Goal: Information Seeking & Learning: Check status

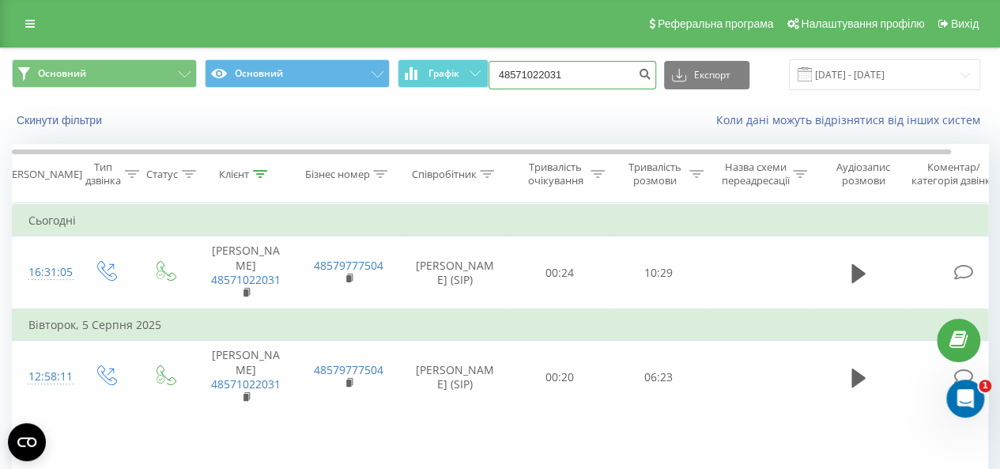
click at [604, 72] on input "48571022031" at bounding box center [572, 75] width 168 height 28
type input "4"
paste input "48506678056"
type input "48506678056"
click at [652, 71] on icon "submit" at bounding box center [645, 71] width 13 height 9
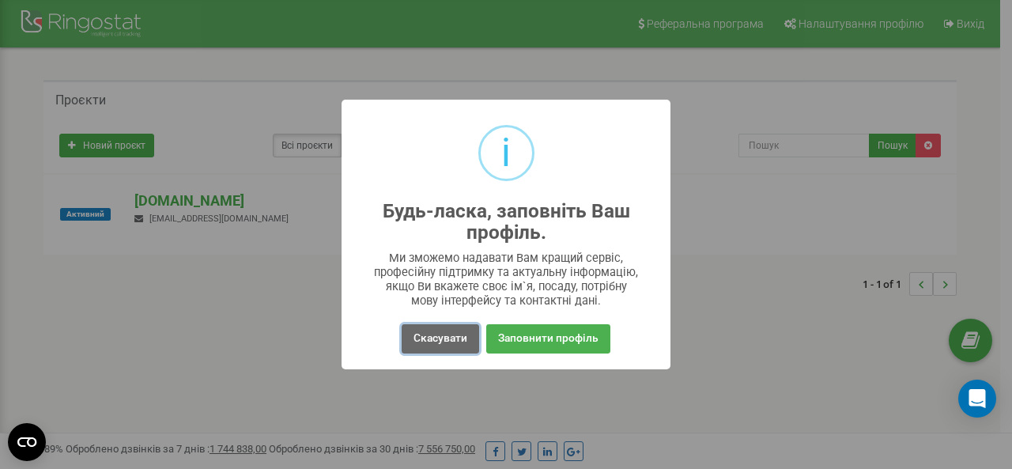
click at [422, 333] on button "Скасувати" at bounding box center [439, 338] width 77 height 29
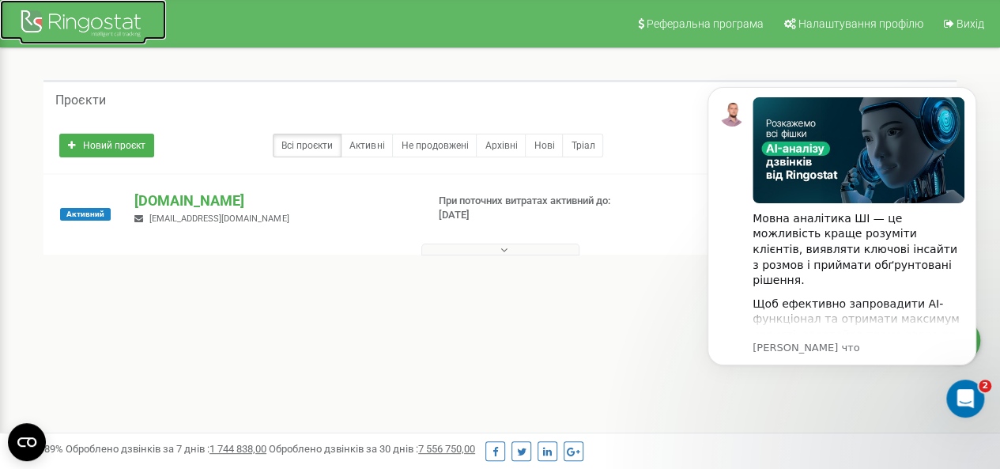
click at [122, 22] on div at bounding box center [83, 25] width 126 height 38
click at [976, 92] on icon "Dismiss notification" at bounding box center [971, 91] width 9 height 9
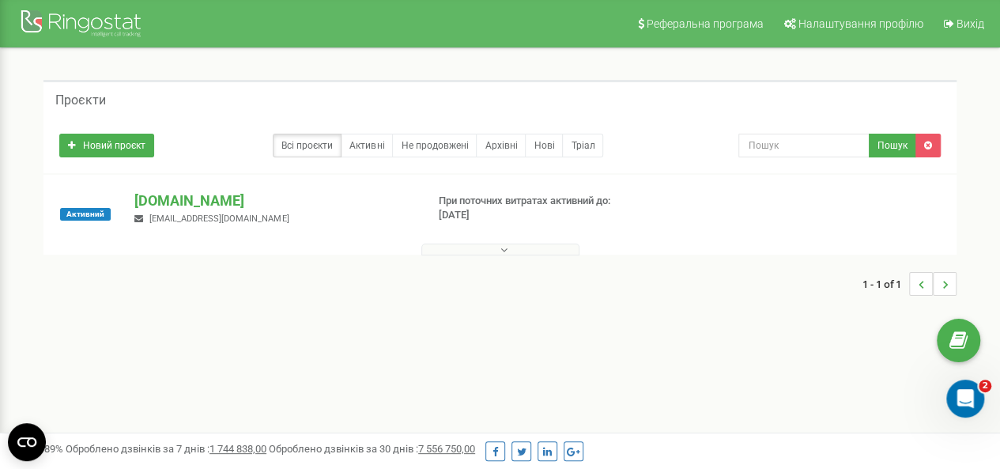
scroll to position [79, 0]
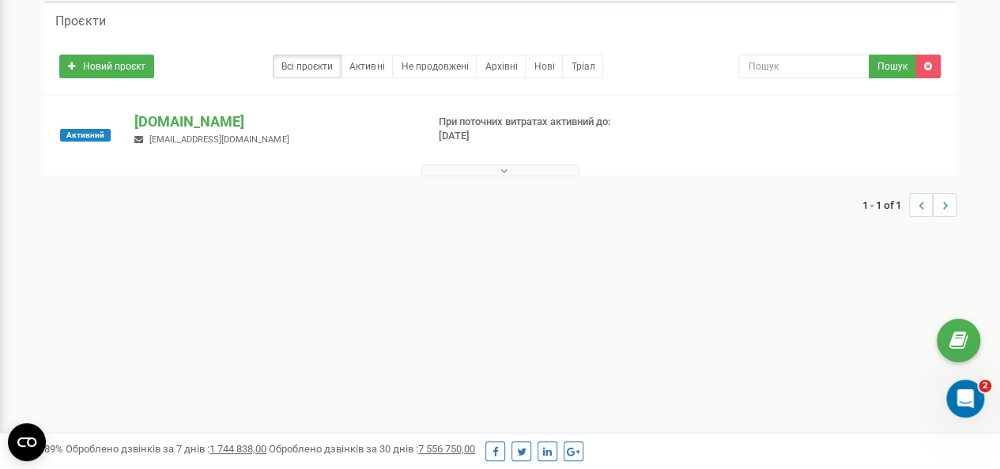
click at [540, 170] on button at bounding box center [500, 170] width 158 height 12
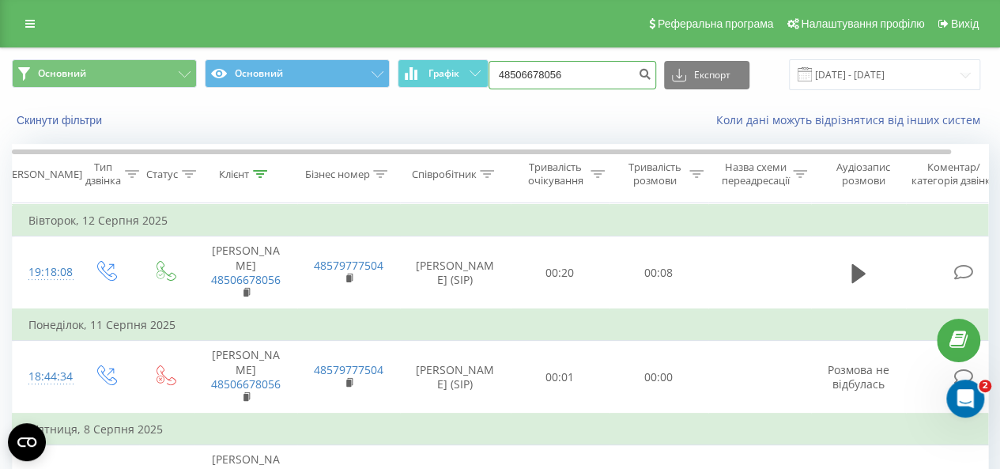
click at [609, 73] on input "48506678056" at bounding box center [572, 75] width 168 height 28
drag, startPoint x: 613, startPoint y: 71, endPoint x: 483, endPoint y: 70, distance: 130.4
click at [483, 70] on div "Основний Основний Графік 48506678056 Експорт .csv .xls .xlsx [DATE] - [DATE]" at bounding box center [500, 74] width 976 height 31
paste input "48791335654"
type input "48791335654"
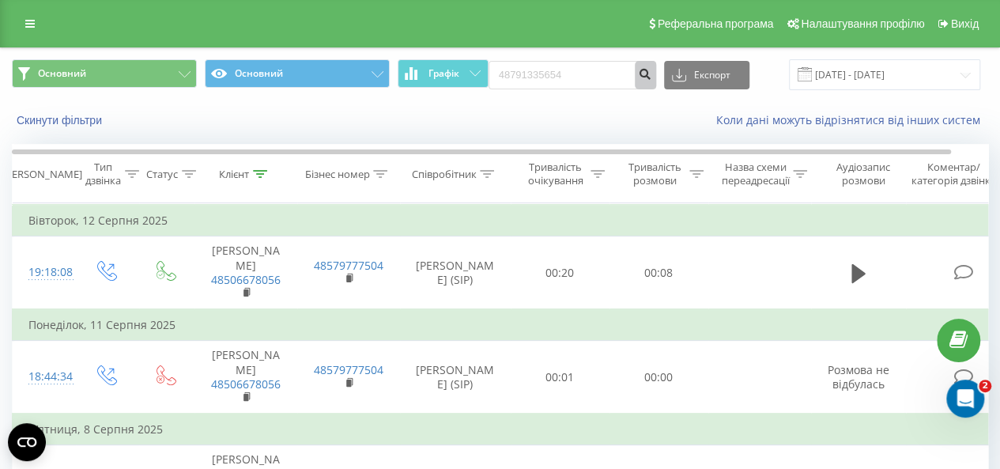
click at [648, 73] on icon "submit" at bounding box center [645, 71] width 13 height 9
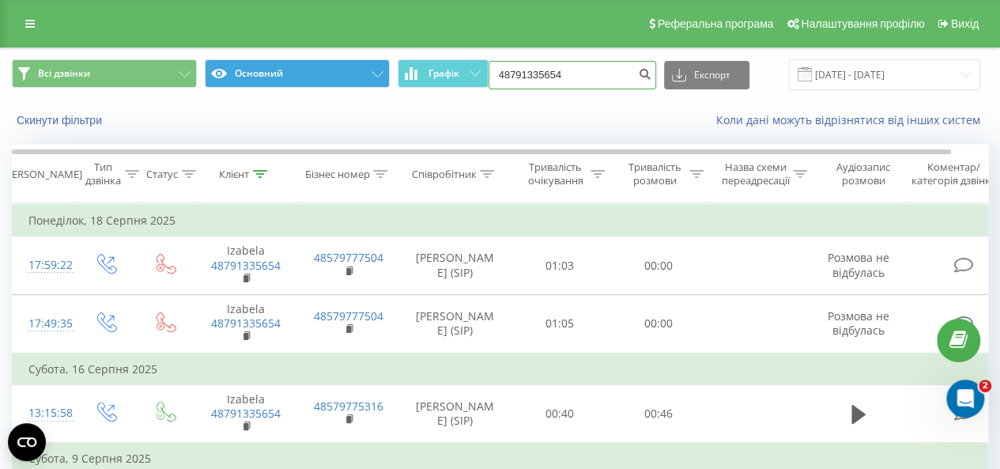
drag, startPoint x: 601, startPoint y: 75, endPoint x: 332, endPoint y: 87, distance: 269.8
click at [332, 87] on div "Всі дзвінки Основний Графік 48791335654 Експорт .csv .xls .xlsx 20.05.2025 - 20…" at bounding box center [500, 74] width 976 height 31
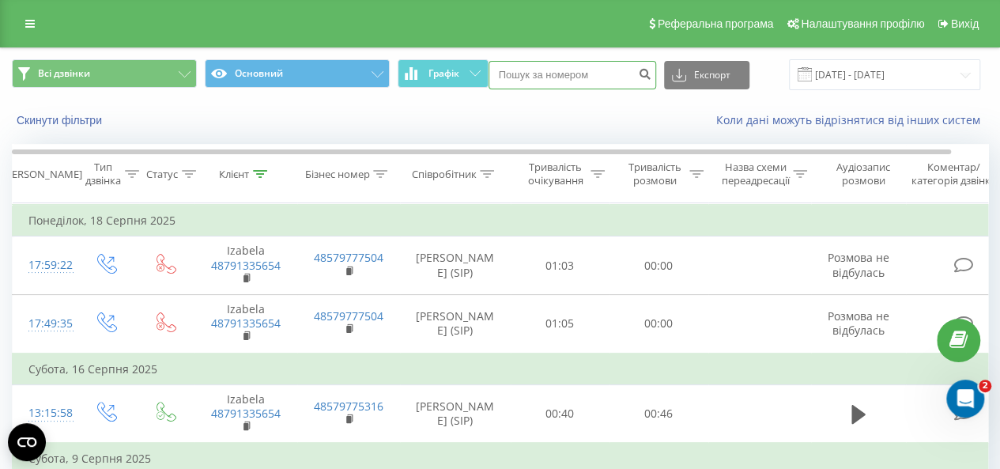
paste input "48604064883"
type input "48604064883"
click at [649, 73] on icon "submit" at bounding box center [645, 71] width 13 height 9
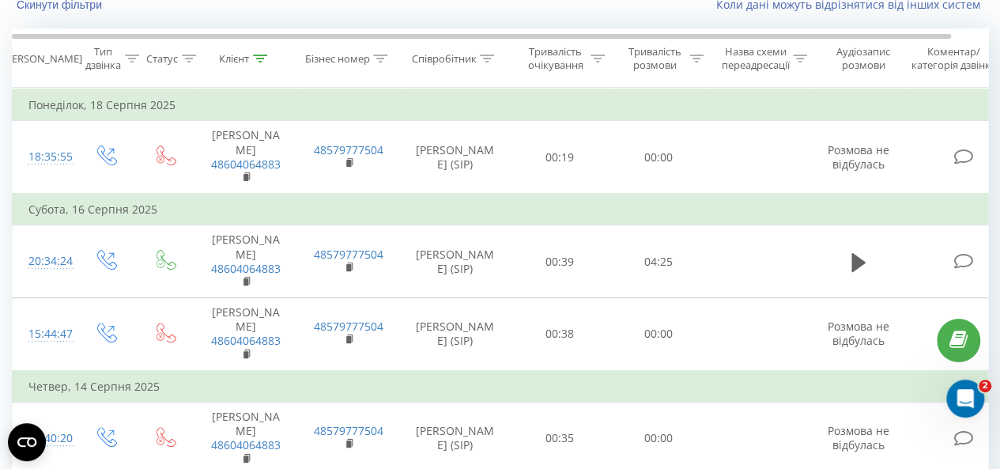
scroll to position [36, 0]
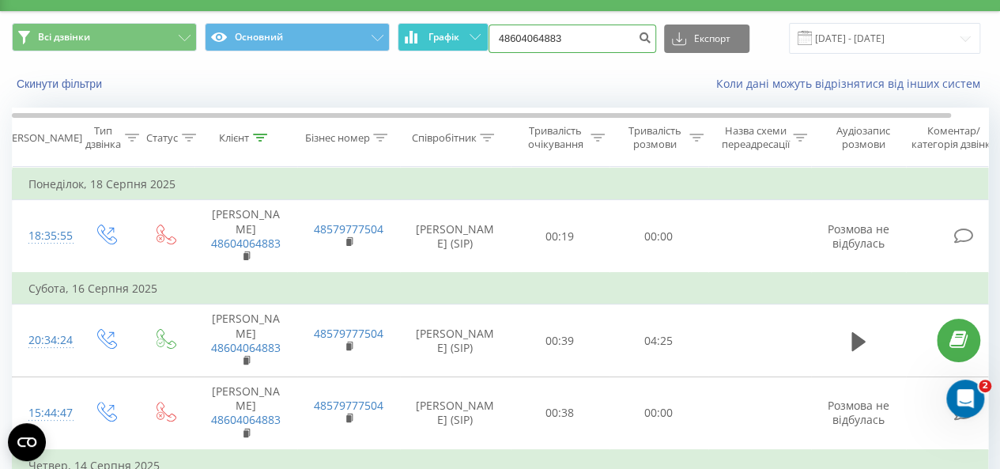
drag, startPoint x: 605, startPoint y: 41, endPoint x: 463, endPoint y: 40, distance: 142.3
click at [463, 40] on div "Всі дзвінки Основний Графік 48604064883 Експорт .csv .xls .xlsx 20.05.2025 - 20…" at bounding box center [500, 38] width 976 height 31
paste input "48796333803"
type input "48796333803"
click at [656, 39] on button "submit" at bounding box center [645, 38] width 21 height 28
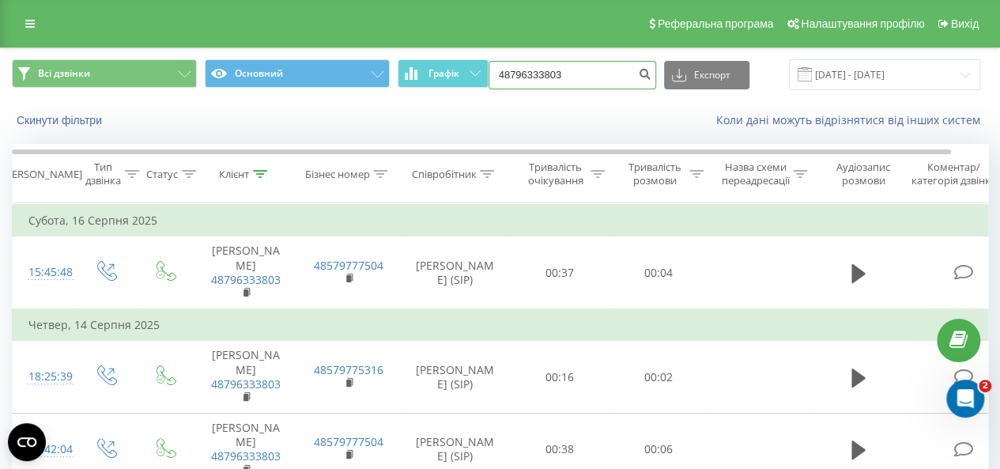
click at [620, 72] on input "48796333803" at bounding box center [572, 75] width 168 height 28
drag, startPoint x: 622, startPoint y: 73, endPoint x: 439, endPoint y: 85, distance: 182.9
click at [439, 85] on div "Всі дзвінки Основний Графік 48796333803 Експорт .csv .xls .xlsx 20.05.2025 - 20…" at bounding box center [500, 74] width 976 height 31
paste input "48504071530"
type input "48504071530"
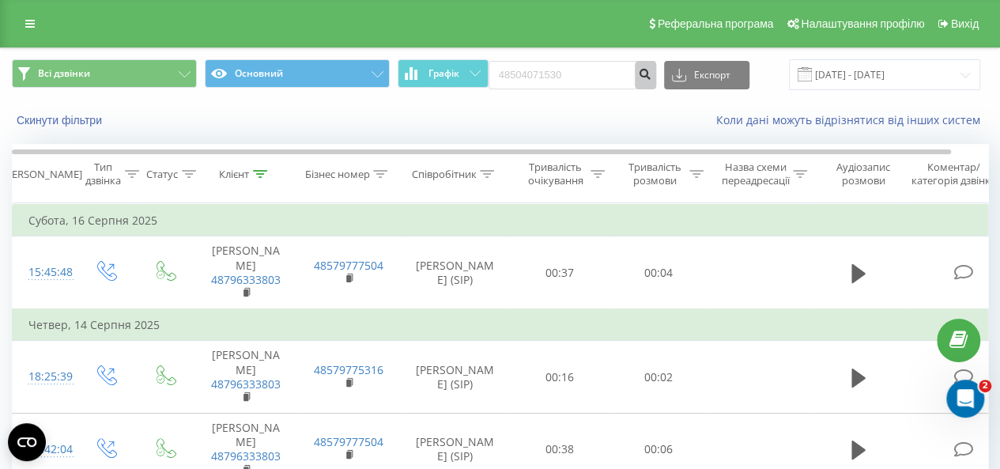
click at [653, 62] on button "submit" at bounding box center [645, 75] width 21 height 28
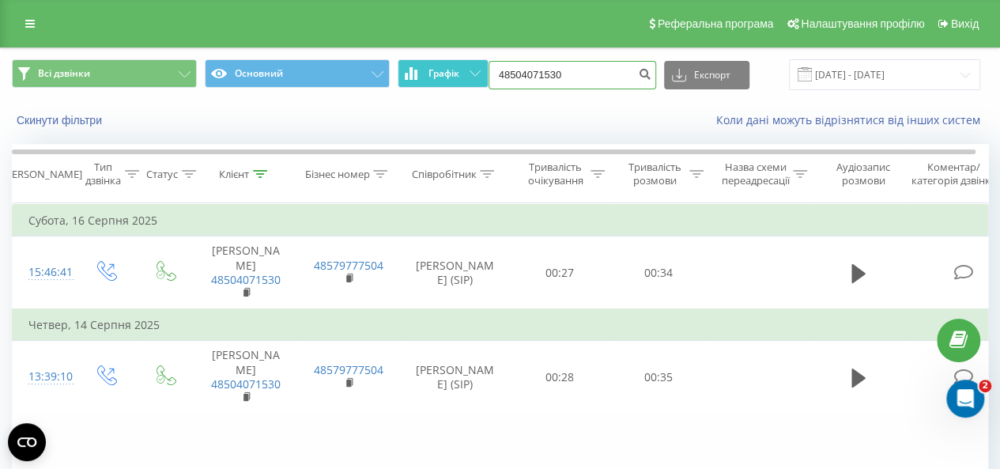
drag, startPoint x: 519, startPoint y: 80, endPoint x: 482, endPoint y: 80, distance: 37.1
click at [482, 80] on div "Всі дзвінки Основний Графік 48504071530 Експорт .csv .xls .xlsx [DATE] - [DATE]" at bounding box center [500, 74] width 976 height 31
paste input "48500625405"
type input "48500625405"
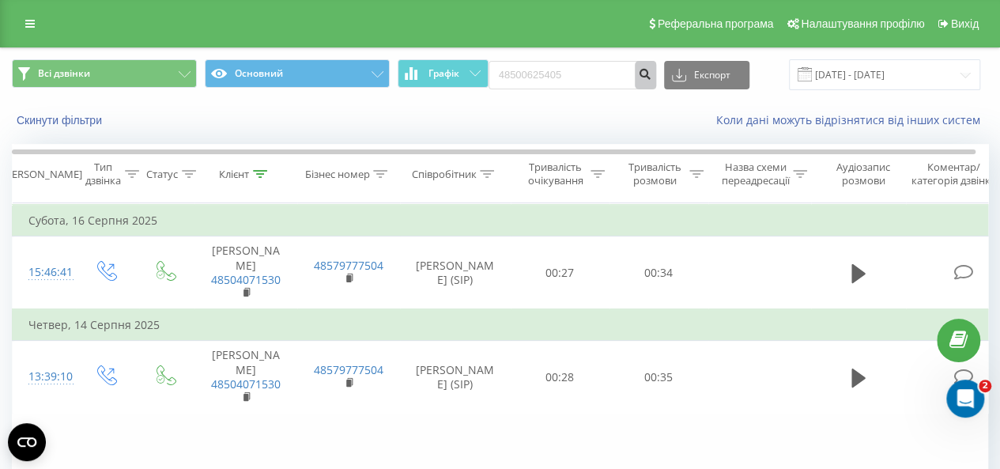
click at [652, 77] on icon "submit" at bounding box center [645, 71] width 13 height 9
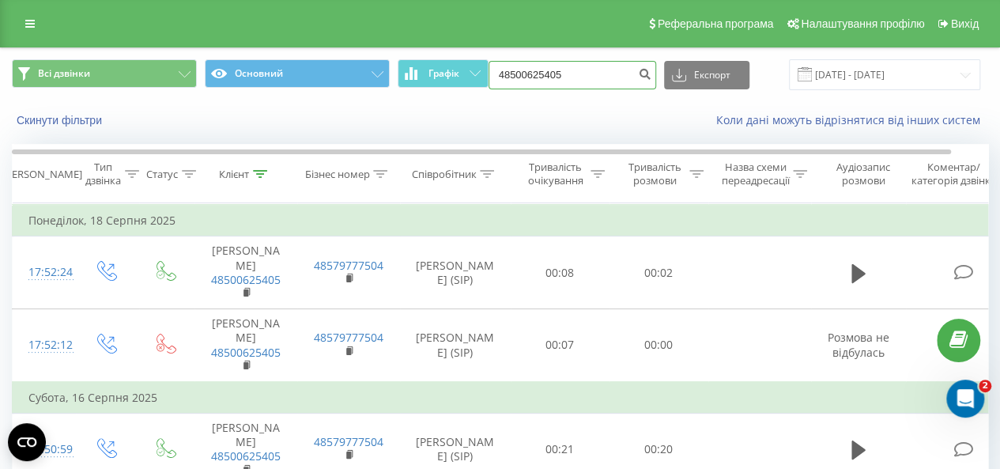
click at [616, 73] on input "48500625405" at bounding box center [572, 75] width 168 height 28
drag, startPoint x: 594, startPoint y: 73, endPoint x: 450, endPoint y: 86, distance: 144.4
click at [450, 86] on div "Всі дзвінки Основний Графік 48500625405 Експорт .csv .xls .xlsx 20.05.2025 - 20…" at bounding box center [500, 74] width 976 height 31
paste input "48697899944"
type input "48697899944"
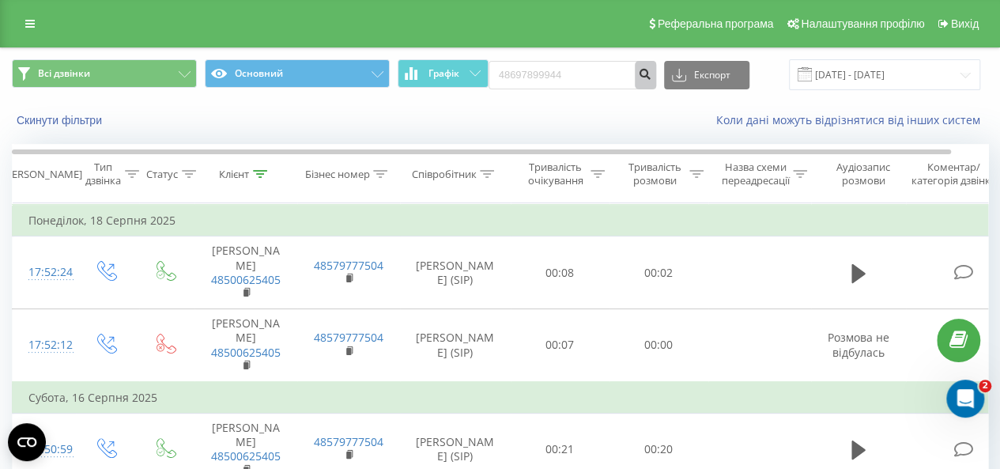
click at [651, 77] on icon "submit" at bounding box center [645, 71] width 13 height 9
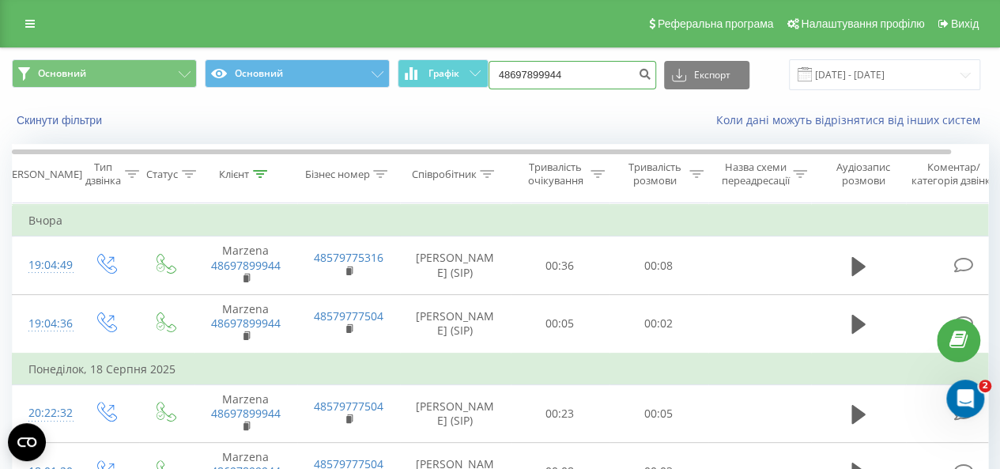
drag, startPoint x: 595, startPoint y: 73, endPoint x: 437, endPoint y: 96, distance: 159.7
click at [407, 104] on div "Основний Основний Графік 48697899944 Експорт .csv .xls .xlsx [DATE] - [DATE] Ск…" at bounding box center [500, 93] width 998 height 91
paste input "48503070675"
type input "48503070675"
click at [652, 75] on icon "submit" at bounding box center [645, 71] width 13 height 9
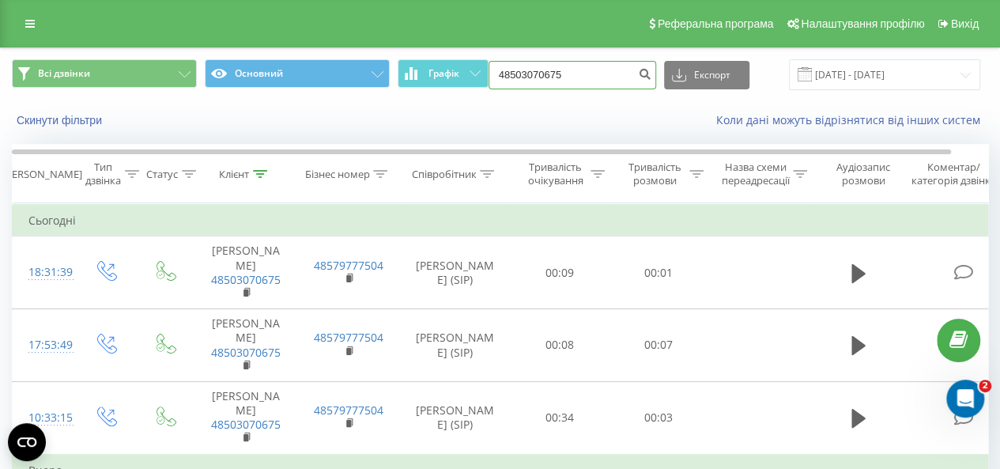
drag, startPoint x: 605, startPoint y: 79, endPoint x: 435, endPoint y: 88, distance: 170.1
click at [435, 88] on div "Всі дзвінки Основний Графік 48503070675 Експорт .csv .xls .xlsx [DATE] - [DATE]" at bounding box center [500, 74] width 976 height 31
paste input "48789292120"
type input "48789292120"
click at [646, 71] on button "submit" at bounding box center [645, 75] width 21 height 28
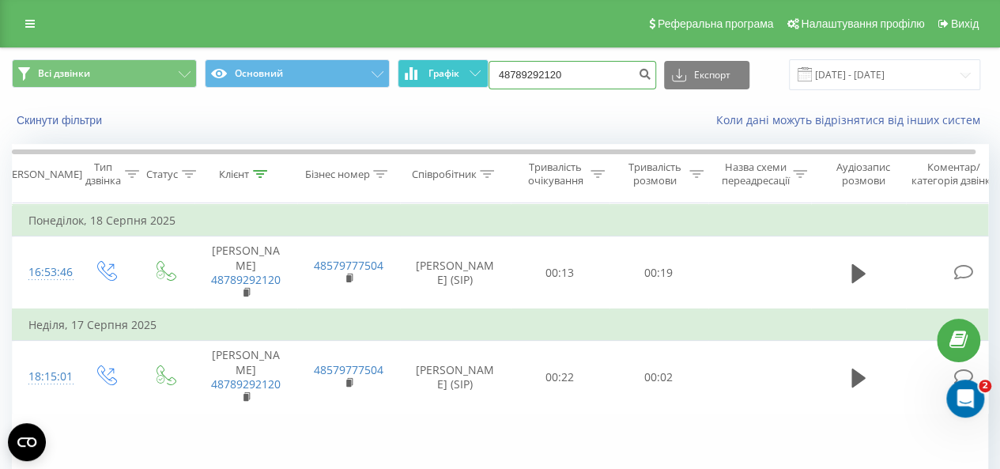
drag, startPoint x: 612, startPoint y: 67, endPoint x: 480, endPoint y: 81, distance: 132.7
click at [480, 81] on div "Всі дзвінки Основний Графік 48789292120 Експорт .csv .xls .xlsx 20.05.2025 - 20…" at bounding box center [500, 74] width 976 height 31
paste input "48668323427"
type input "48668323427"
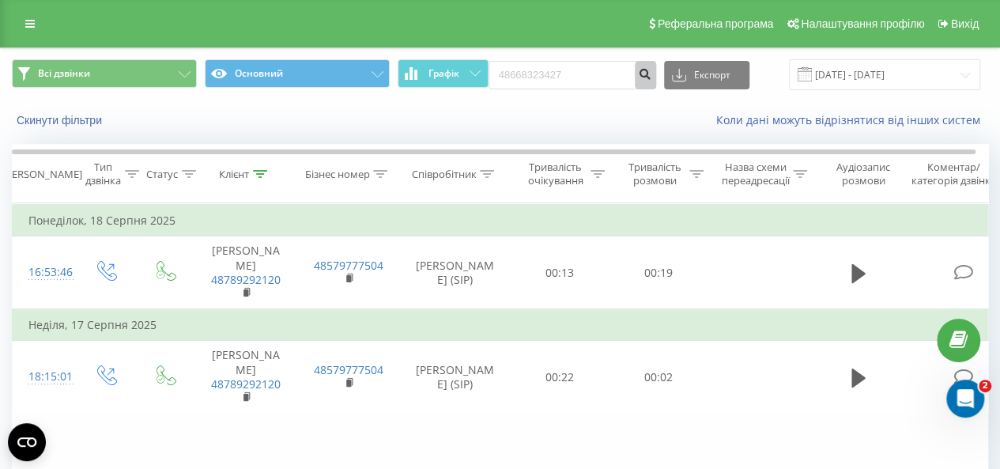
click at [649, 72] on icon "submit" at bounding box center [645, 71] width 13 height 9
